Goal: Information Seeking & Learning: Find specific fact

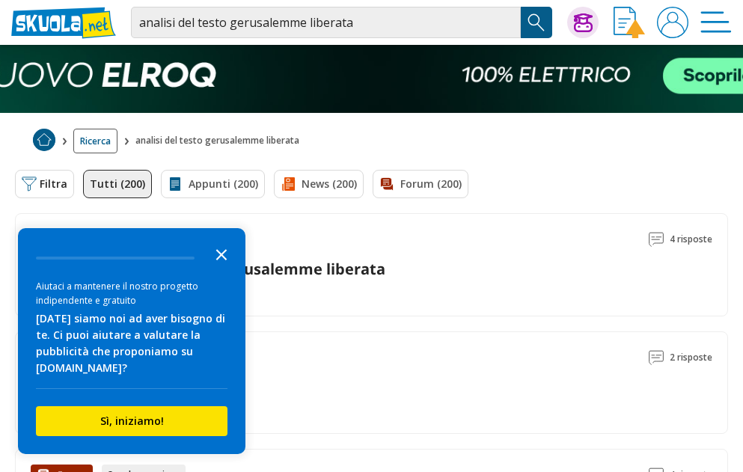
click at [228, 249] on icon "Close the survey" at bounding box center [222, 254] width 30 height 30
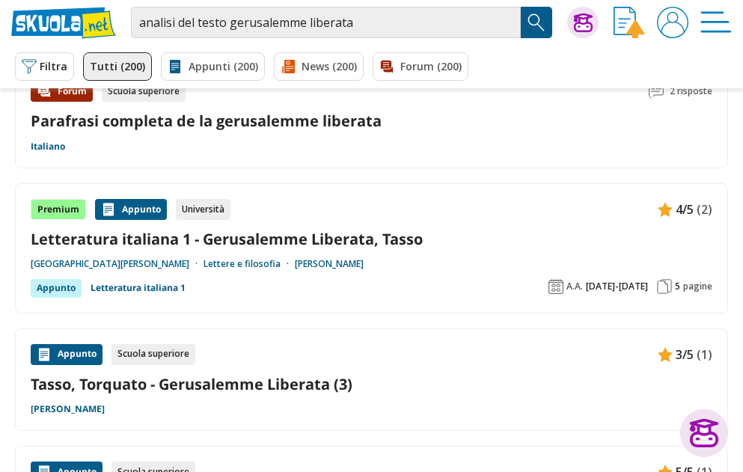
scroll to position [1721, 0]
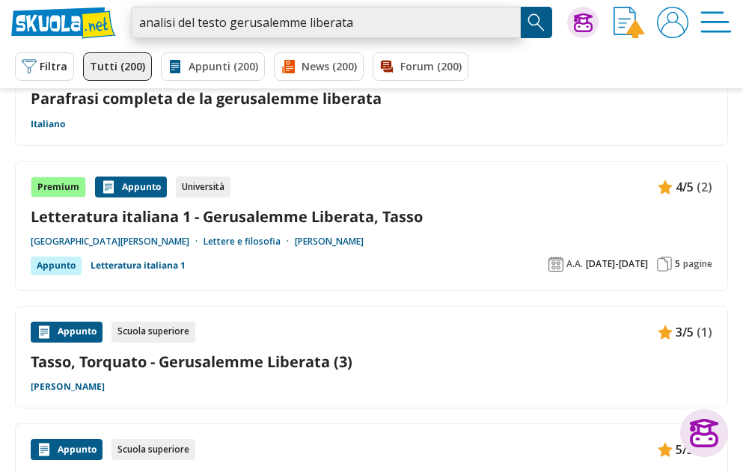
click at [381, 21] on input "analisi del testo gerusalemme liberata" at bounding box center [326, 22] width 390 height 31
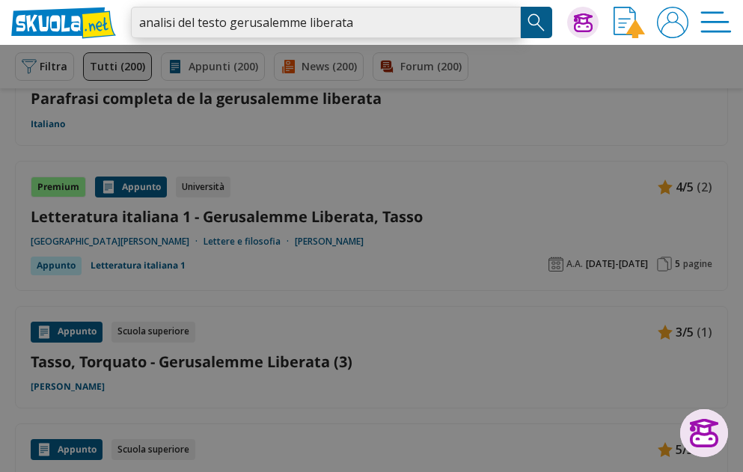
click at [225, 18] on input "analisi del testo gerusalemme liberata" at bounding box center [326, 22] width 390 height 31
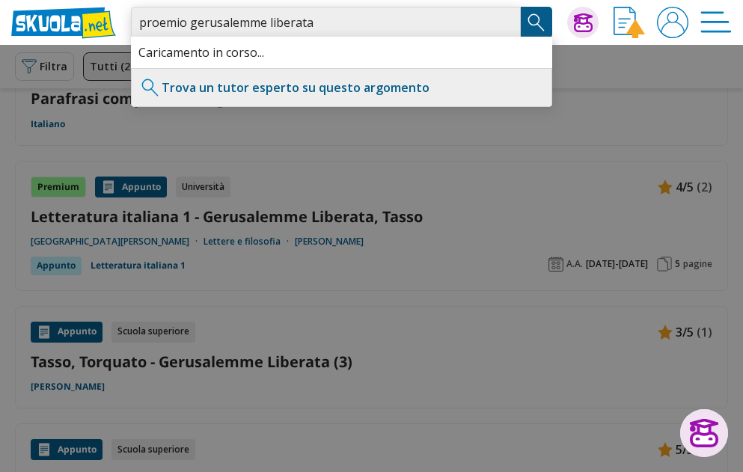
type input "proemio gerusalemme liberata"
